Goal: Contribute content: Add original content to the website for others to see

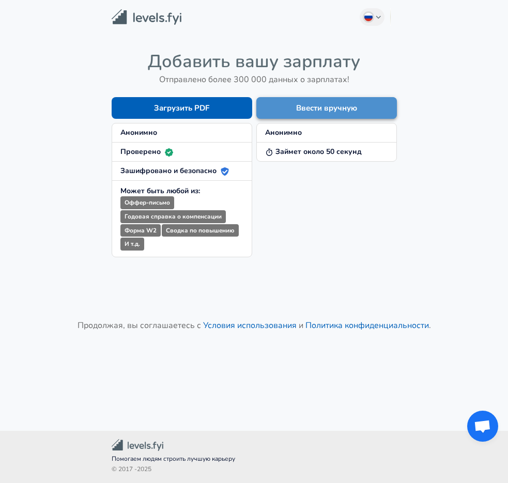
click at [318, 103] on button "Ввести вручную" at bounding box center [326, 108] width 141 height 22
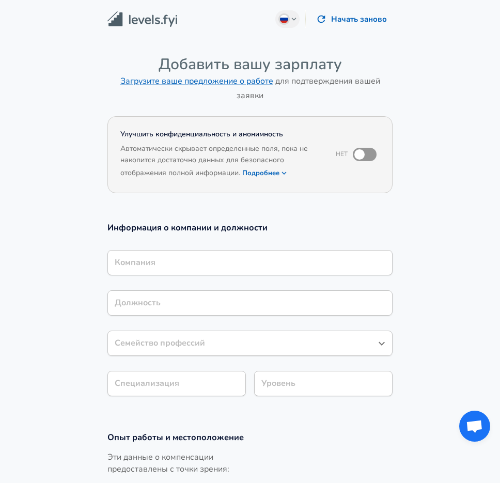
click at [330, 260] on input "Компания" at bounding box center [250, 263] width 276 height 16
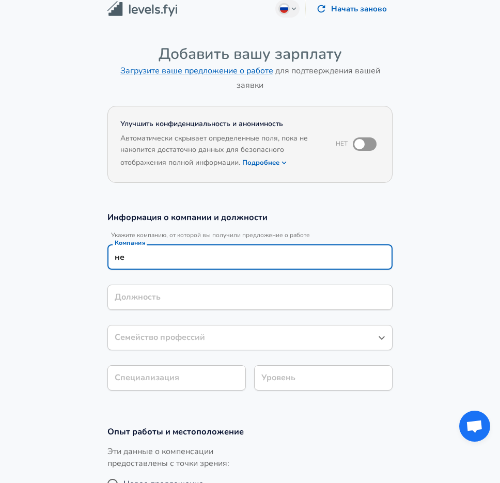
type input "н"
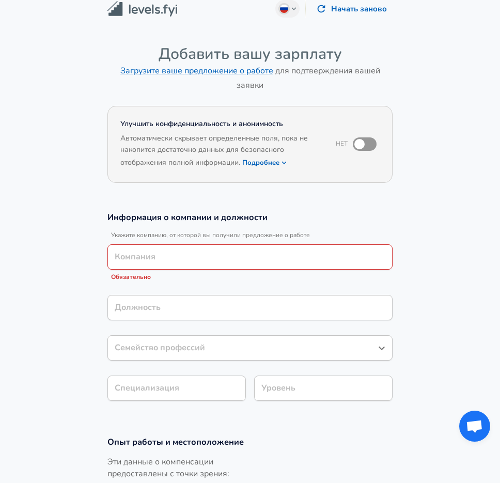
click at [439, 203] on section "Информация о компании и должности Укажите компанию, от которой вы получили пред…" at bounding box center [250, 312] width 500 height 225
click at [240, 317] on div "Должность" at bounding box center [250, 307] width 285 height 25
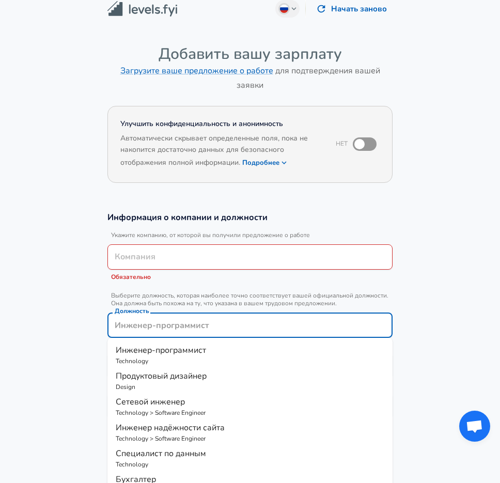
scroll to position [31, 0]
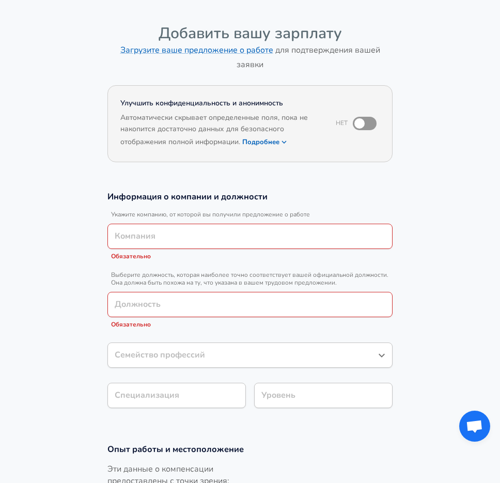
click at [458, 240] on section "Информация о компании и должности Укажите компанию, от которой вы получили пред…" at bounding box center [250, 305] width 500 height 253
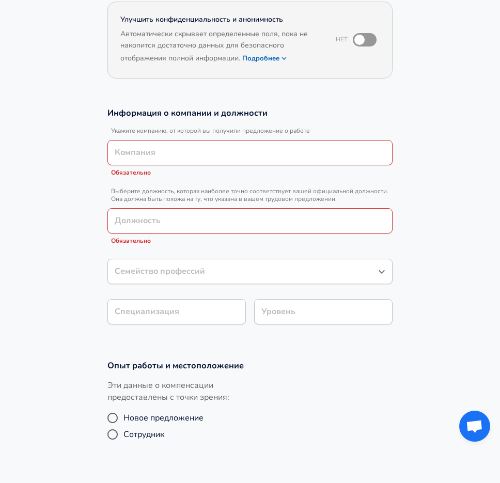
scroll to position [134, 0]
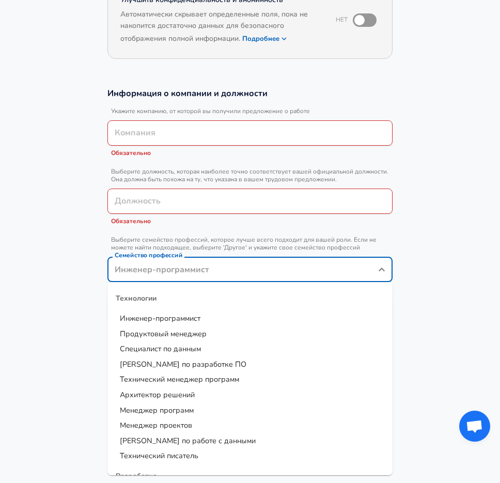
click at [354, 262] on input "Семейство профессий" at bounding box center [242, 270] width 261 height 16
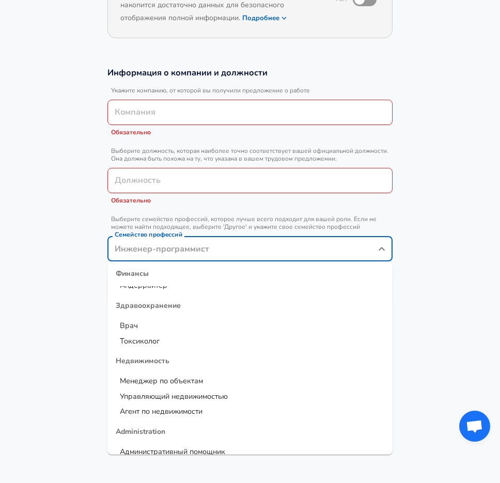
scroll to position [931, 0]
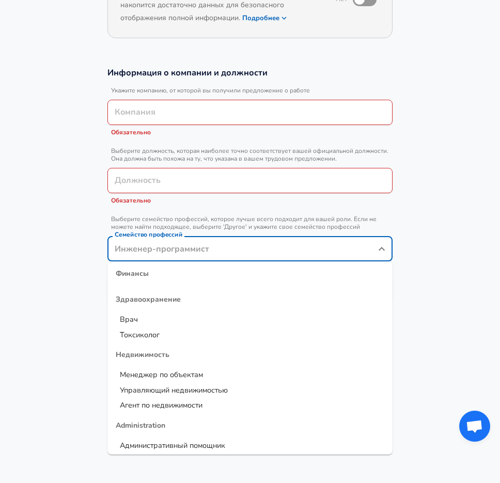
click at [436, 202] on section "Информация о компании и должности Укажите компанию, от которой вы получили пред…" at bounding box center [250, 190] width 500 height 270
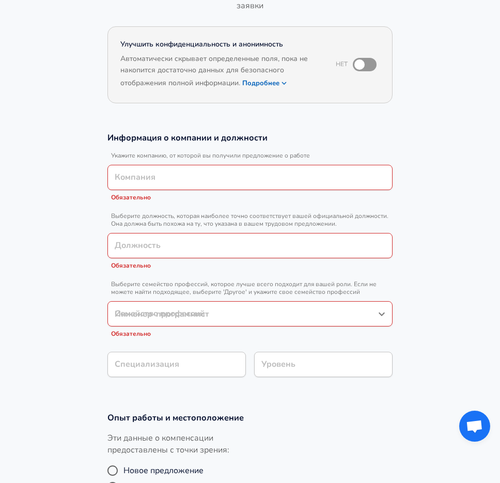
scroll to position [0, 0]
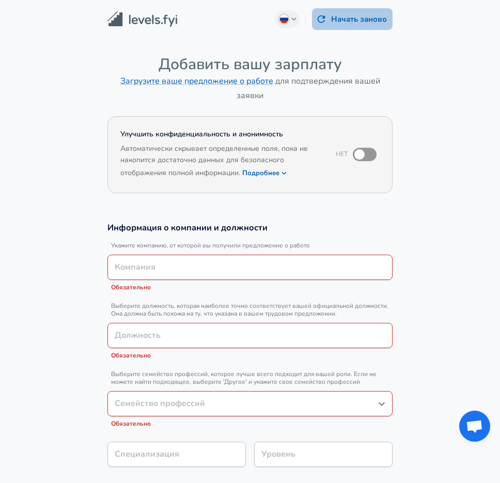
click at [341, 18] on button "Начать заново" at bounding box center [352, 19] width 81 height 22
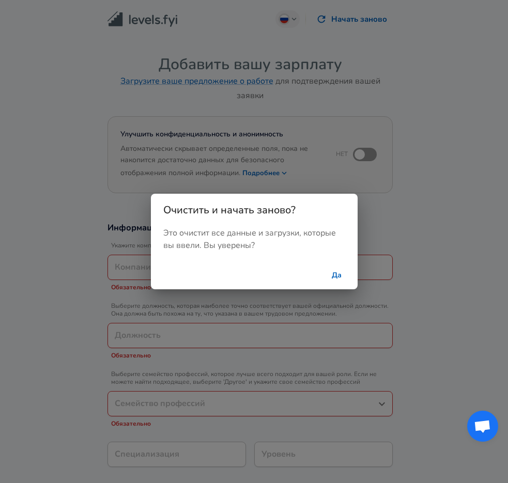
click at [331, 280] on button "Да" at bounding box center [337, 275] width 33 height 19
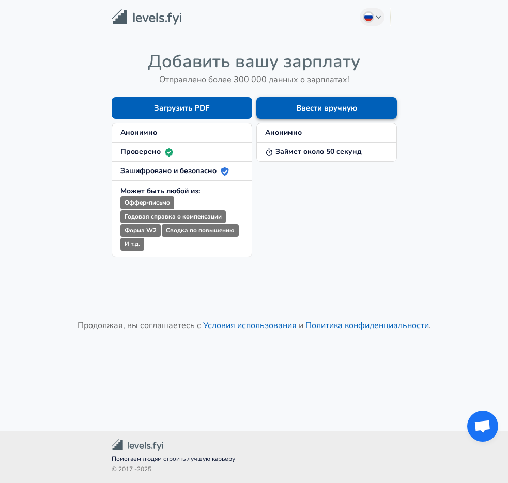
click at [292, 107] on button "Ввести вручную" at bounding box center [326, 108] width 141 height 22
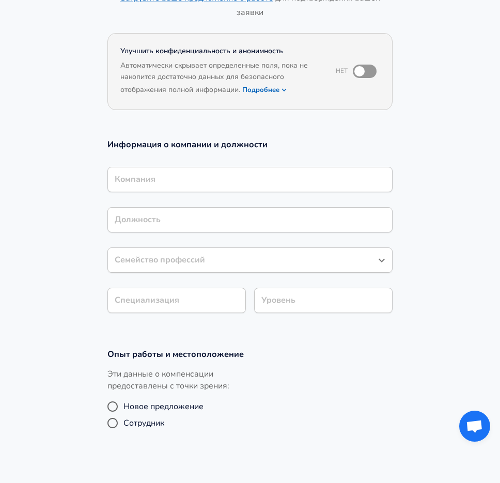
scroll to position [103, 0]
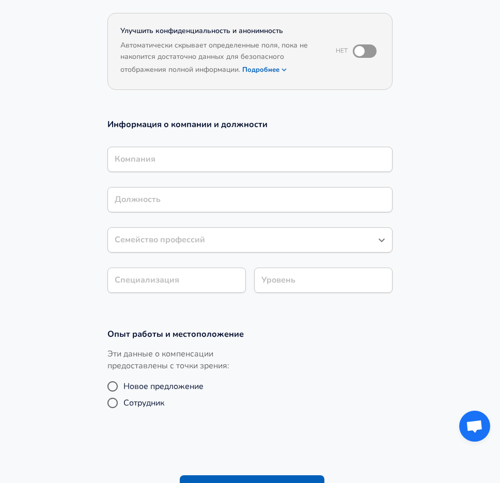
click at [184, 280] on section "Информация о компании и должности Компания Компания Должность Должность Семейст…" at bounding box center [250, 212] width 500 height 210
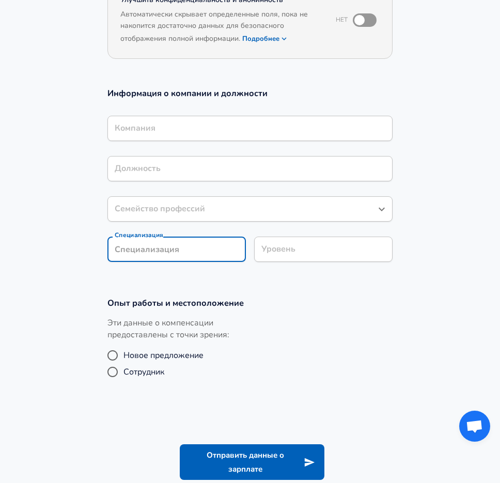
click at [189, 249] on input "Специализация" at bounding box center [177, 249] width 139 height 25
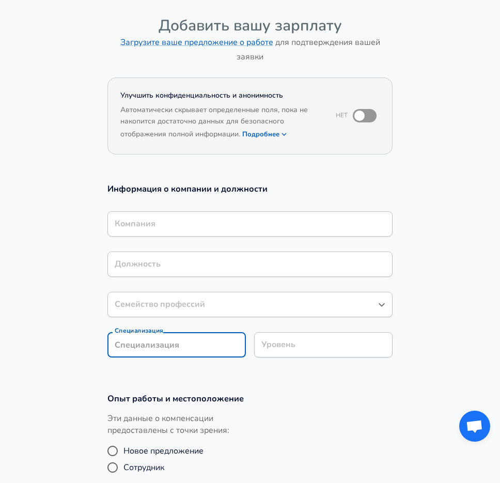
scroll to position [0, 0]
